Goal: Transaction & Acquisition: Book appointment/travel/reservation

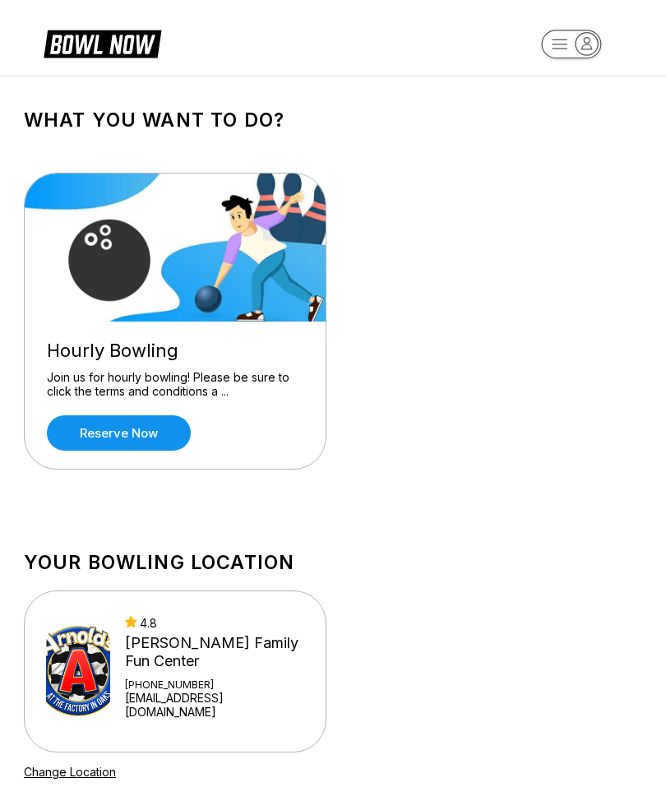
click at [126, 430] on link "Reserve now" at bounding box center [119, 432] width 144 height 35
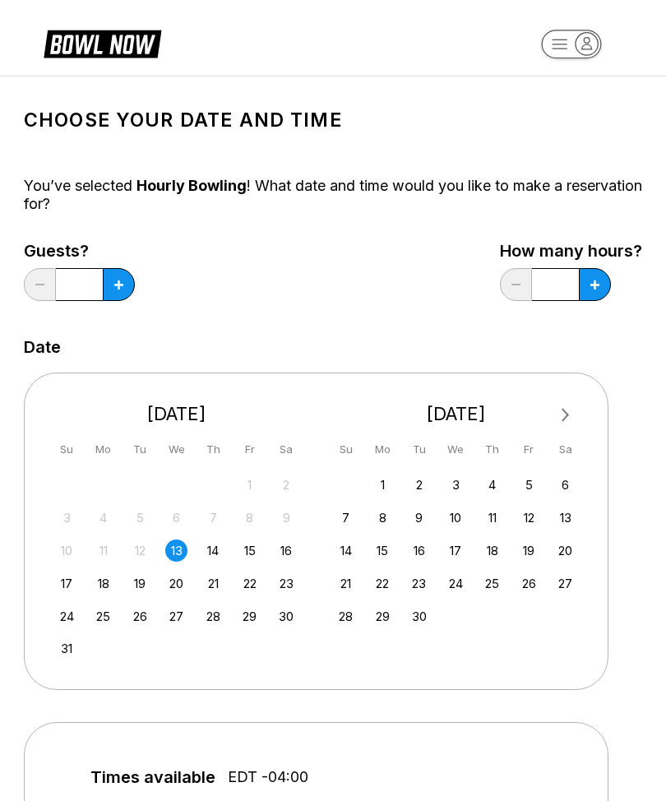
click at [112, 553] on div "11" at bounding box center [103, 551] width 22 height 22
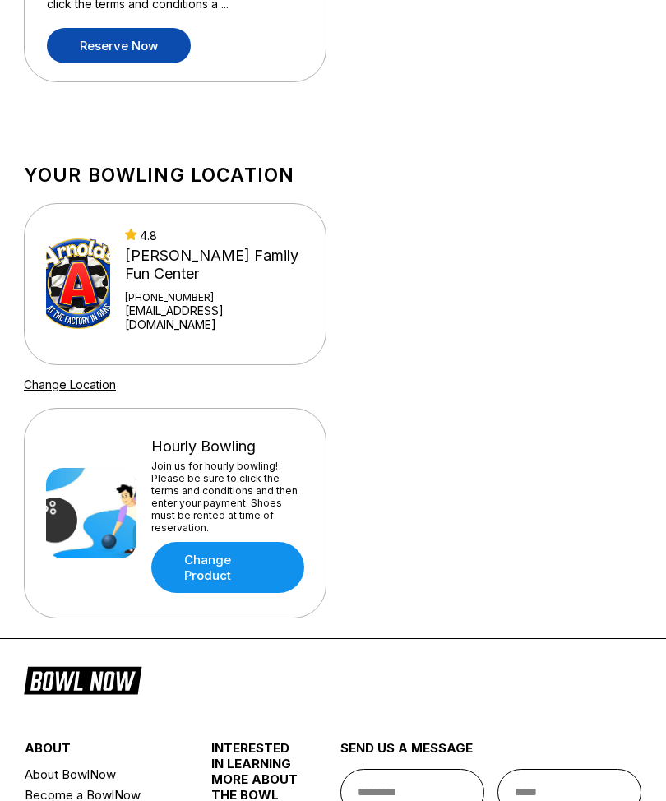
scroll to position [387, 0]
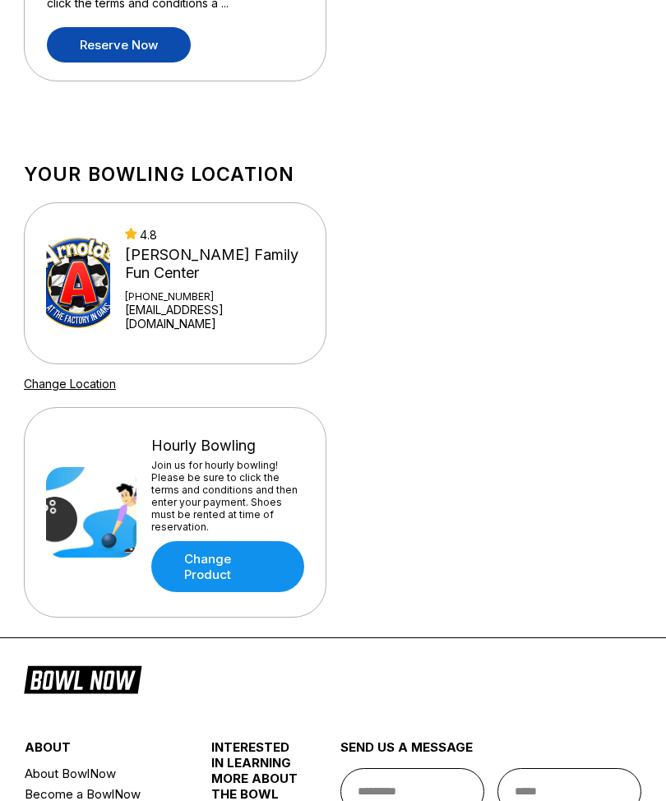
click at [202, 269] on div "[PERSON_NAME] Family Fun Center" at bounding box center [214, 265] width 179 height 36
click at [102, 275] on img at bounding box center [78, 284] width 64 height 90
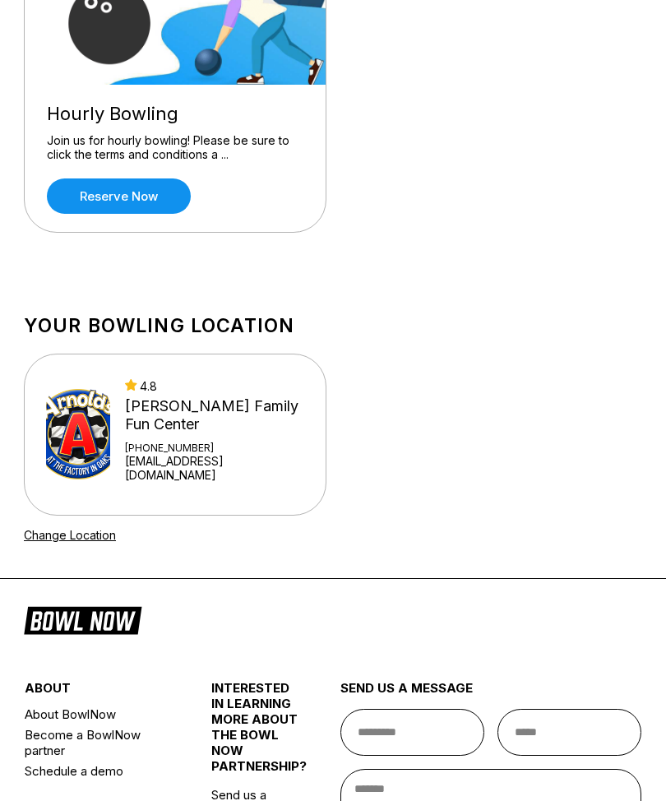
scroll to position [237, 0]
click at [195, 435] on div "4.8 Arnold's Family Fun Center +16109963944 info@arnoldsffc.com" at bounding box center [214, 434] width 179 height 111
click at [95, 434] on img at bounding box center [78, 434] width 64 height 90
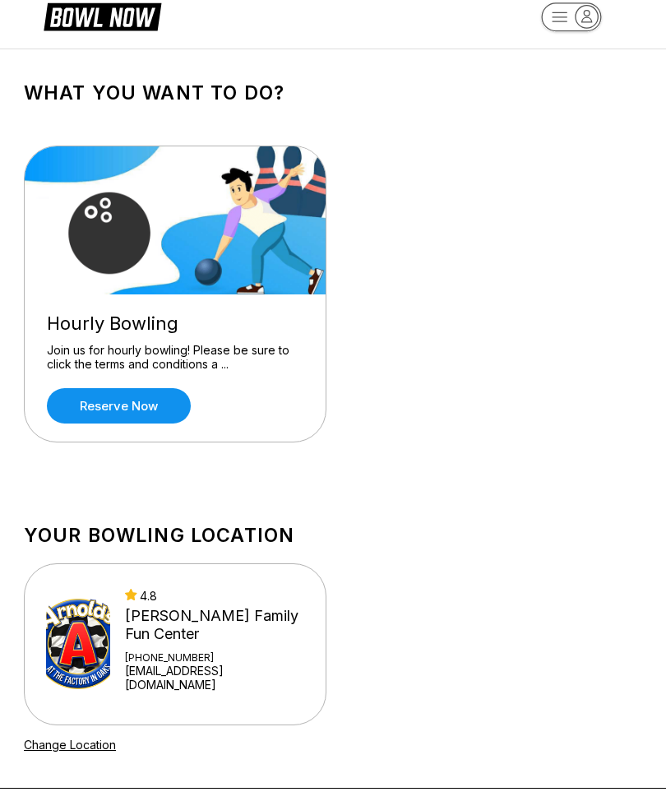
scroll to position [0, 0]
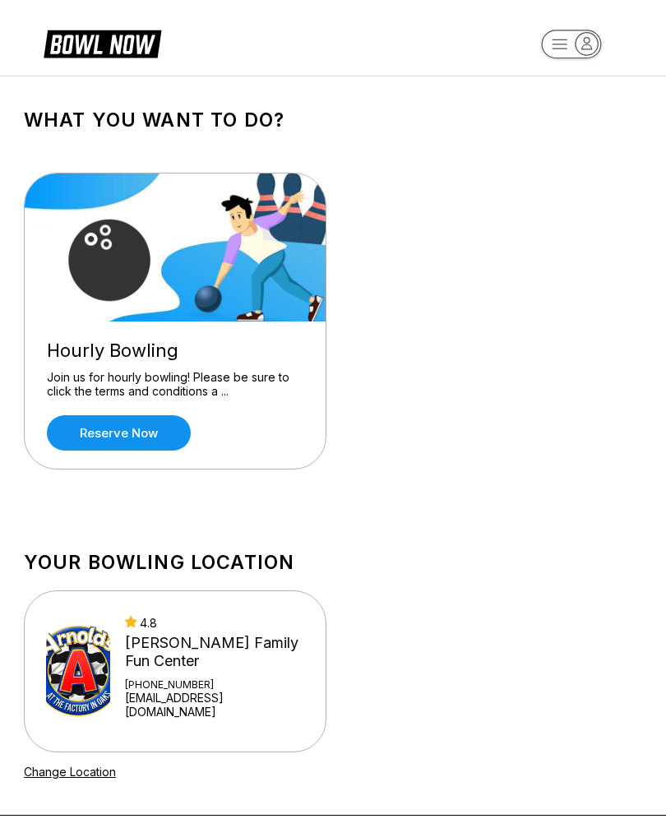
click at [151, 431] on link "Reserve now" at bounding box center [119, 432] width 144 height 35
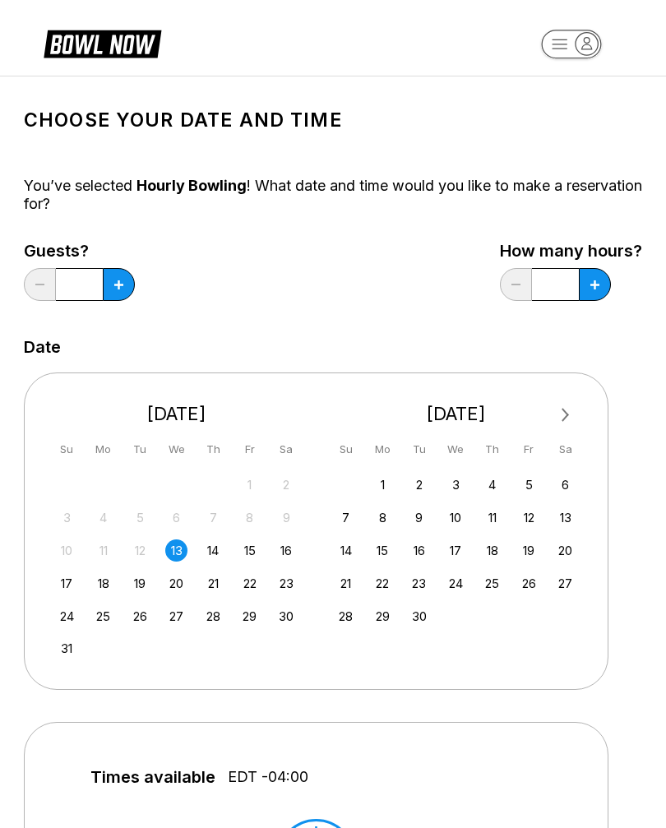
click at [113, 580] on div "18" at bounding box center [103, 584] width 22 height 22
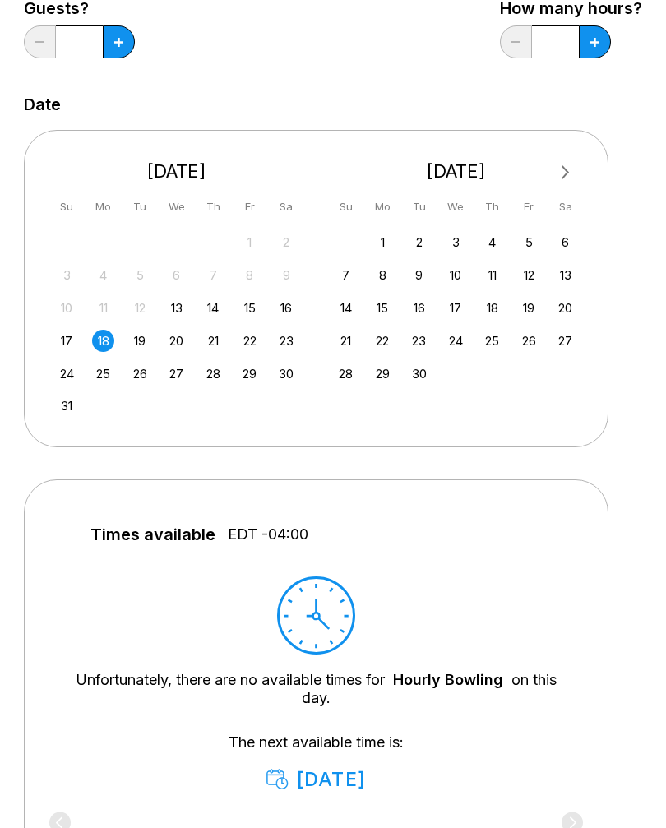
scroll to position [243, 0]
click at [323, 780] on div "August 19" at bounding box center [317, 779] width 100 height 23
click at [147, 340] on div "19" at bounding box center [140, 341] width 22 height 22
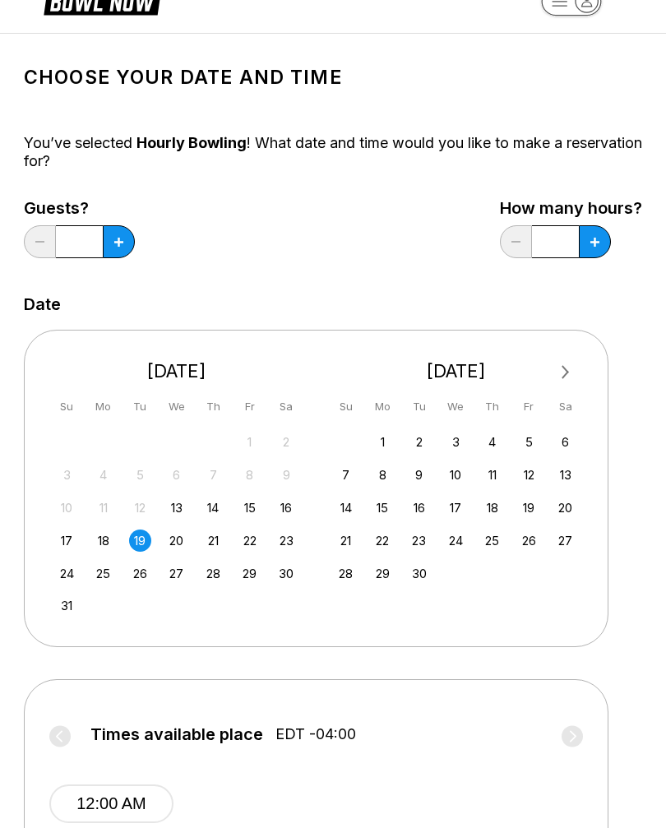
scroll to position [0, 0]
